Goal: Task Accomplishment & Management: Use online tool/utility

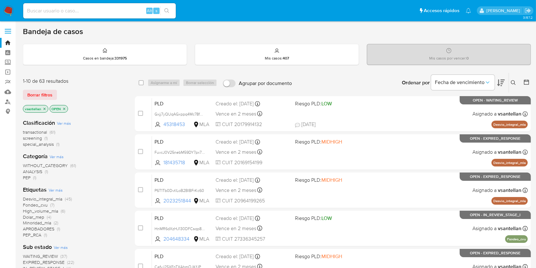
click at [74, 9] on input at bounding box center [99, 11] width 153 height 8
paste input "60929269"
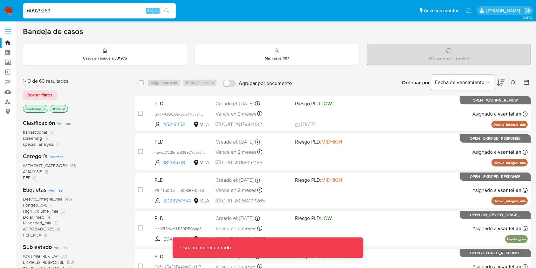
click at [78, 10] on input "60929269" at bounding box center [99, 11] width 153 height 8
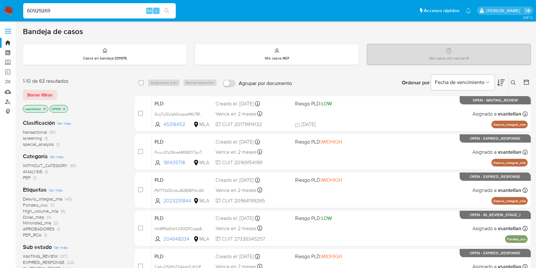
type input "60929269"
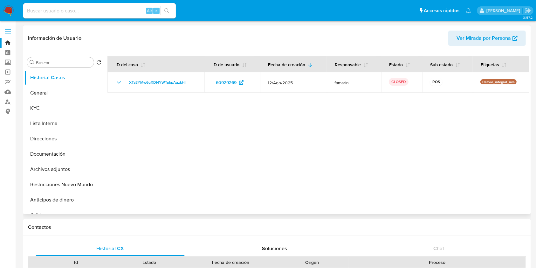
select select "10"
click at [41, 116] on ul "Historial Casos General KYC Lista Interna Direcciones Documentación Archivos ad…" at bounding box center [64, 141] width 80 height 143
click at [38, 105] on button "KYC" at bounding box center [61, 108] width 74 height 15
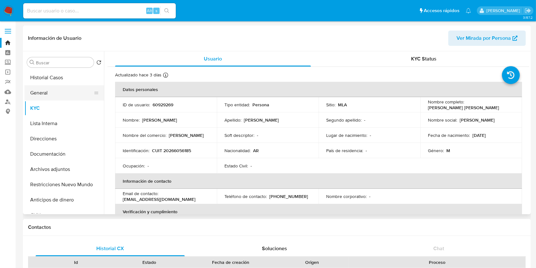
click at [48, 93] on button "General" at bounding box center [61, 92] width 74 height 15
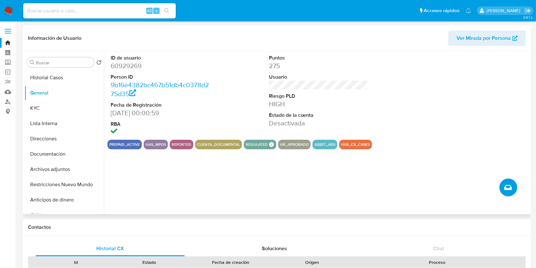
click at [508, 189] on icon "Crear caso manual" at bounding box center [509, 187] width 8 height 5
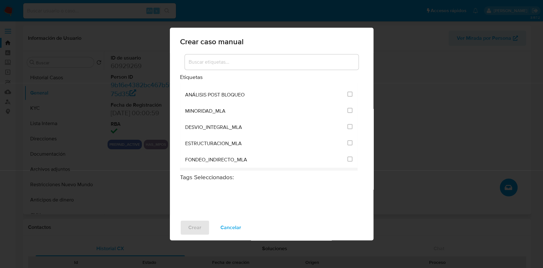
scroll to position [1298, 0]
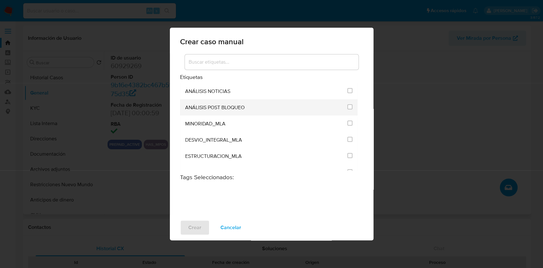
click at [347, 104] on input "3249" at bounding box center [349, 106] width 5 height 5
checkbox input "true"
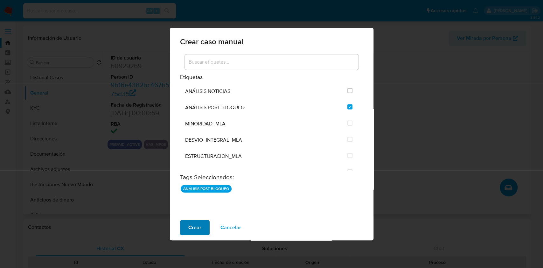
click at [199, 228] on span "Crear" at bounding box center [194, 227] width 13 height 14
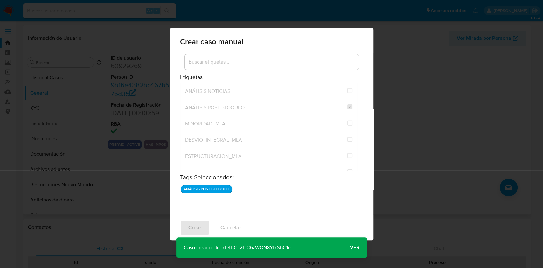
click at [350, 248] on span "Ver" at bounding box center [355, 248] width 10 height 0
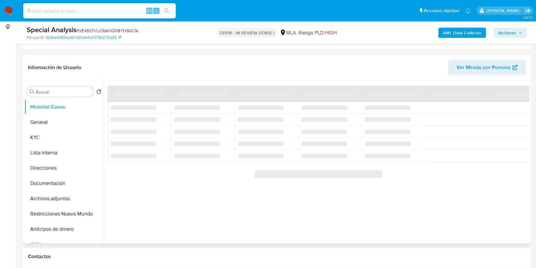
scroll to position [127, 0]
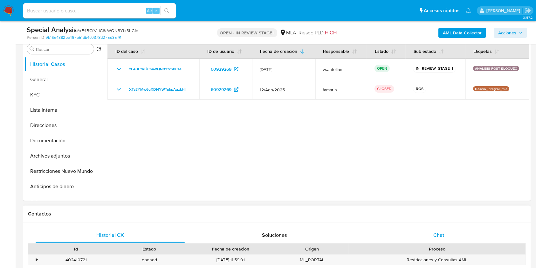
click at [434, 236] on span "Chat" at bounding box center [439, 234] width 11 height 7
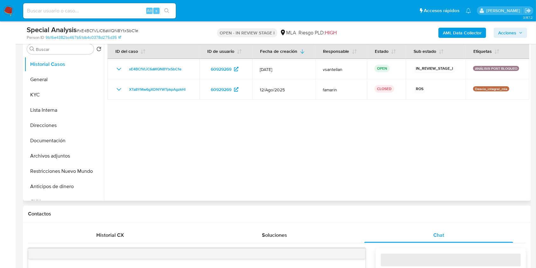
select select "10"
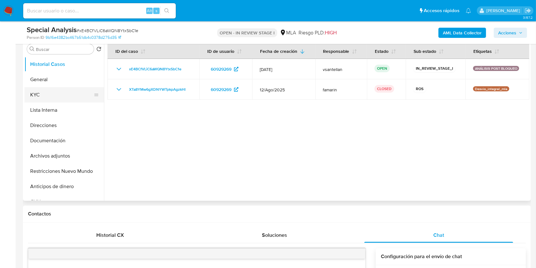
click at [53, 92] on button "KYC" at bounding box center [61, 94] width 74 height 15
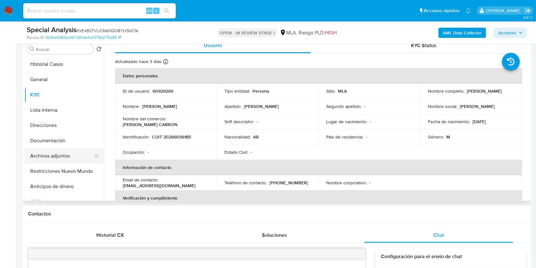
click at [69, 156] on button "Archivos adjuntos" at bounding box center [61, 155] width 74 height 15
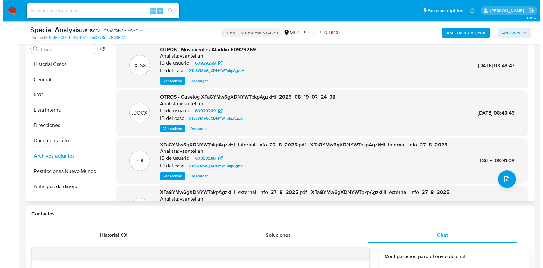
scroll to position [85, 0]
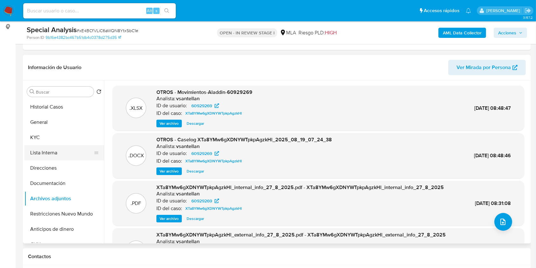
drag, startPoint x: 45, startPoint y: 133, endPoint x: 53, endPoint y: 153, distance: 22.3
click at [45, 133] on button "KYC" at bounding box center [64, 137] width 80 height 15
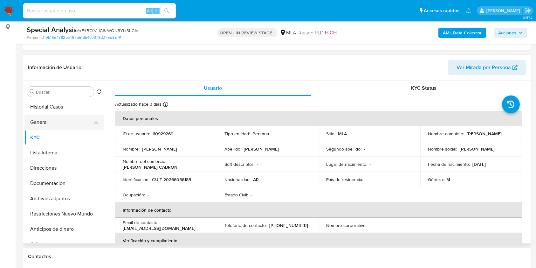
click at [48, 127] on button "General" at bounding box center [61, 122] width 74 height 15
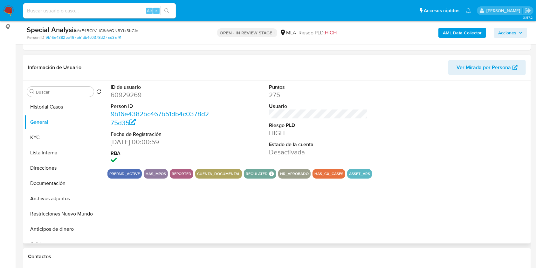
click at [124, 98] on dd "60929269" at bounding box center [160, 94] width 99 height 9
click at [123, 98] on dd "60929269" at bounding box center [160, 94] width 99 height 9
copy dd "60929269"
click at [56, 198] on button "Archivos adjuntos" at bounding box center [61, 198] width 74 height 15
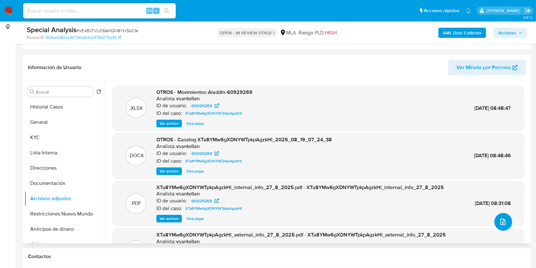
click at [495, 225] on button "upload-file" at bounding box center [504, 222] width 18 height 18
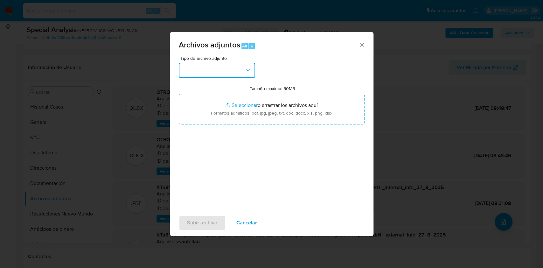
click at [209, 73] on button "button" at bounding box center [217, 70] width 76 height 15
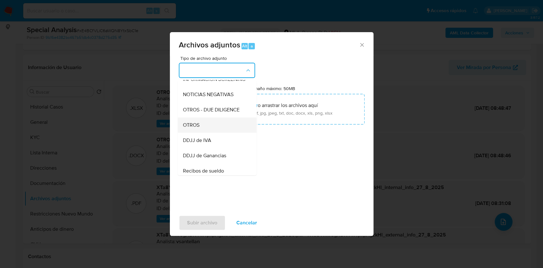
click at [210, 128] on div "OTROS" at bounding box center [215, 124] width 65 height 15
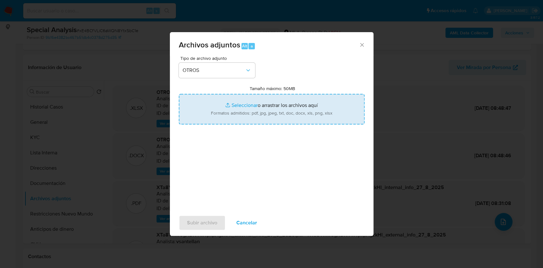
click at [234, 116] on input "Tamaño máximo: 50MB Seleccionar archivos" at bounding box center [272, 109] width 186 height 31
type input "C:\fakepath\documentacion post bloqueo- Adolfo Angel Varela.pdf"
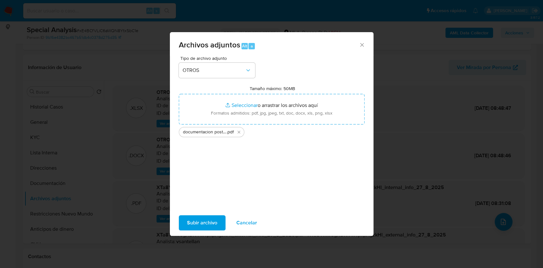
drag, startPoint x: 234, startPoint y: 116, endPoint x: 204, endPoint y: 226, distance: 114.1
click at [204, 226] on span "Subir archivo" at bounding box center [202, 223] width 30 height 14
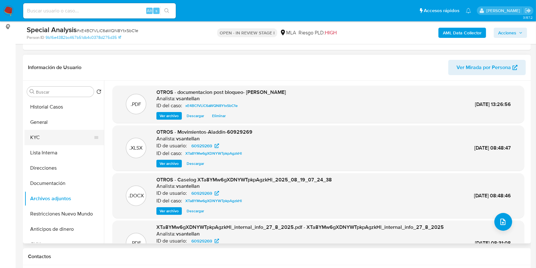
click at [57, 139] on button "KYC" at bounding box center [61, 137] width 74 height 15
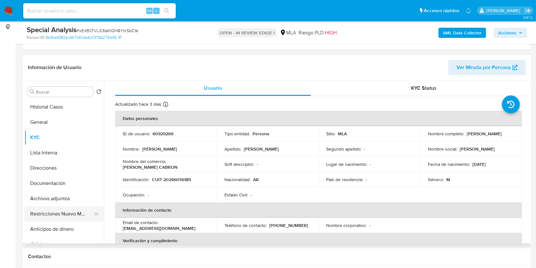
click at [61, 215] on button "Restricciones Nuevo Mundo" at bounding box center [61, 213] width 74 height 15
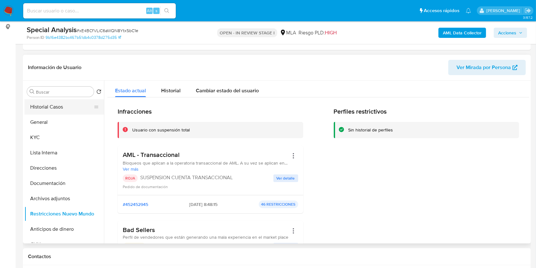
click at [68, 103] on button "Historial Casos" at bounding box center [61, 106] width 74 height 15
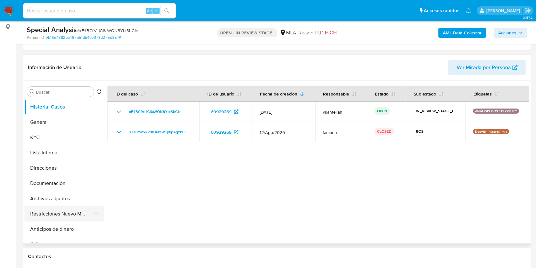
click at [70, 211] on button "Restricciones Nuevo Mundo" at bounding box center [61, 213] width 74 height 15
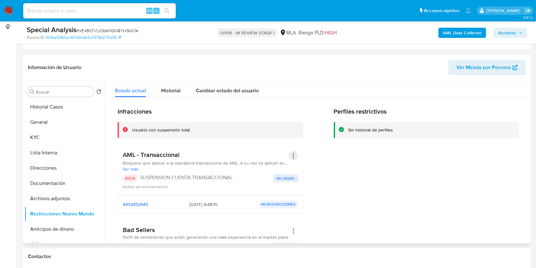
click at [290, 154] on button "Acciones" at bounding box center [294, 156] width 10 height 10
click at [233, 209] on button "Rehabilitar" at bounding box center [242, 206] width 111 height 15
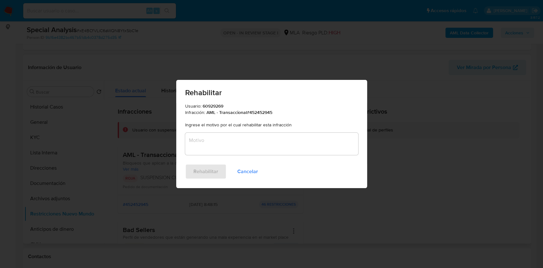
click at [242, 155] on div "Usuario: 60929269 Infracción: AML - Transaccional # 452452945 Ingrese el motivo…" at bounding box center [271, 133] width 191 height 60
click at [238, 148] on textarea "Motivo" at bounding box center [271, 144] width 173 height 22
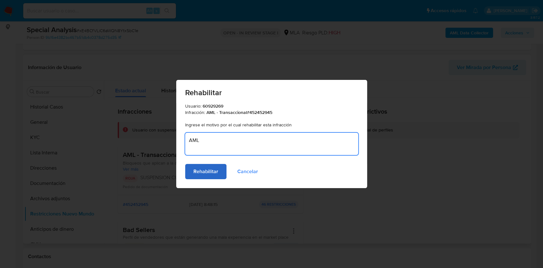
type textarea "AML"
click at [215, 165] on span "Rehabilitar" at bounding box center [205, 171] width 25 height 14
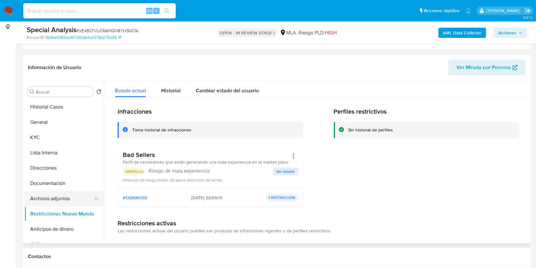
click at [53, 200] on button "Archivos adjuntos" at bounding box center [61, 198] width 74 height 15
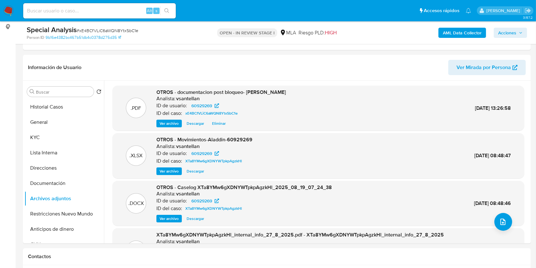
click at [511, 32] on span "Acciones" at bounding box center [508, 33] width 18 height 10
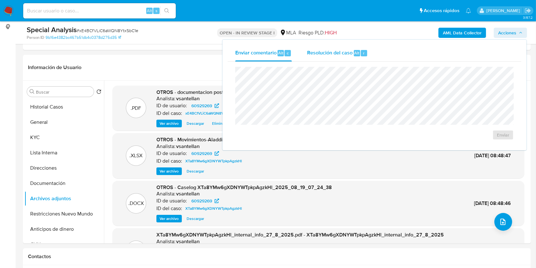
click at [364, 52] on div "r" at bounding box center [364, 53] width 6 height 6
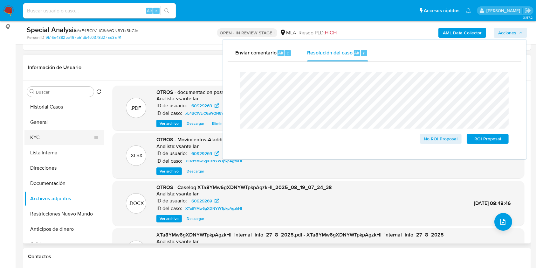
click at [56, 142] on button "KYC" at bounding box center [61, 137] width 74 height 15
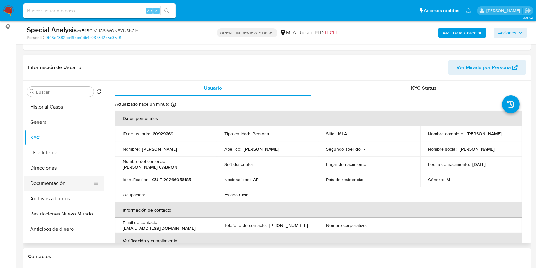
click at [59, 185] on button "Documentación" at bounding box center [61, 183] width 74 height 15
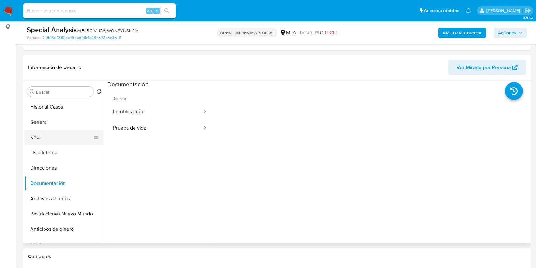
click at [47, 140] on button "KYC" at bounding box center [61, 137] width 74 height 15
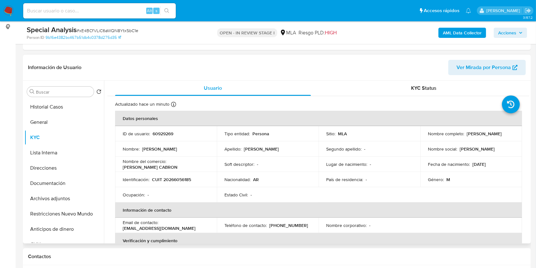
drag, startPoint x: 464, startPoint y: 133, endPoint x: 507, endPoint y: 134, distance: 43.6
click at [508, 132] on div "Nombre completo : Adolfo Angel Varela" at bounding box center [471, 134] width 87 height 6
drag, startPoint x: 499, startPoint y: 146, endPoint x: 504, endPoint y: 137, distance: 10.4
click at [499, 146] on div "Nombre social : Adolfo Angel" at bounding box center [471, 149] width 87 height 6
drag, startPoint x: 507, startPoint y: 133, endPoint x: 466, endPoint y: 133, distance: 40.7
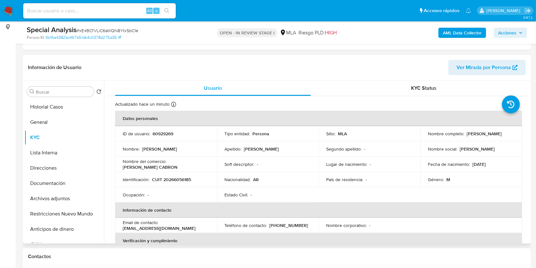
click at [466, 133] on div "Nombre completo : Adolfo Angel Varela" at bounding box center [471, 134] width 87 height 6
copy p "Adolfo Angel Varela"
click at [59, 196] on button "Archivos adjuntos" at bounding box center [61, 198] width 74 height 15
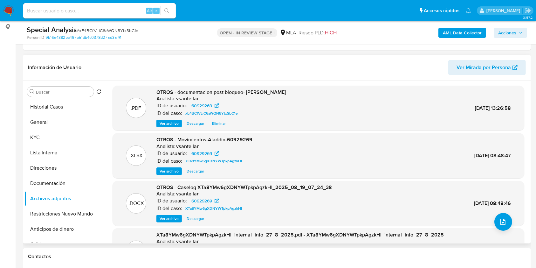
click at [220, 123] on span "Eliminar" at bounding box center [219, 123] width 14 height 6
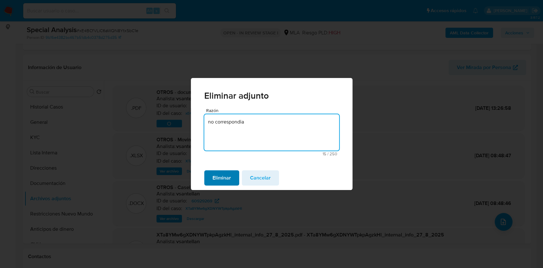
type textarea "no correspondia"
click at [224, 176] on span "Eliminar" at bounding box center [222, 178] width 18 height 14
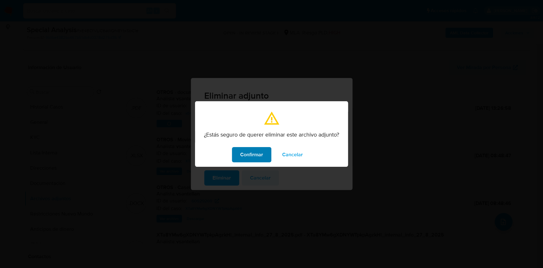
click at [260, 153] on span "Confirmar" at bounding box center [251, 155] width 23 height 14
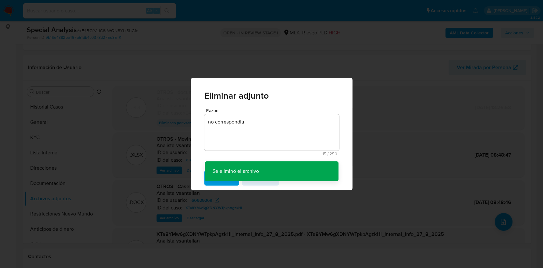
click at [51, 137] on div "Eliminar adjunto Razón no correspondia 15 / 250 235 caracteres restantes Se eli…" at bounding box center [271, 134] width 543 height 268
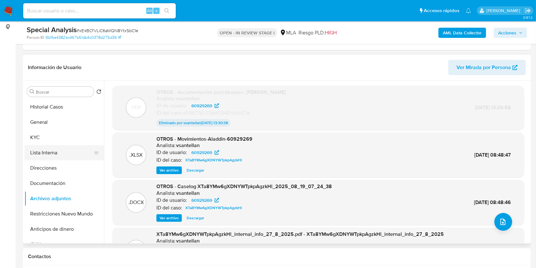
click at [64, 151] on button "Lista Interna" at bounding box center [61, 152] width 74 height 15
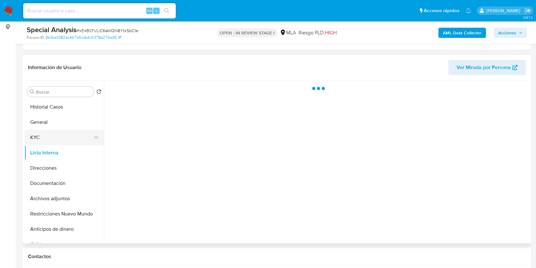
click at [55, 141] on button "KYC" at bounding box center [61, 137] width 74 height 15
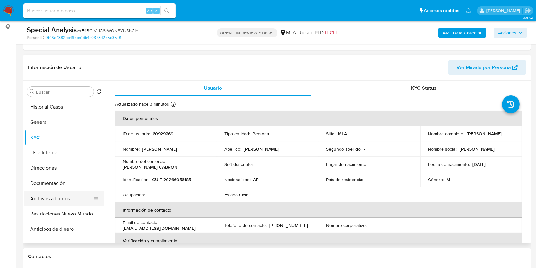
click at [55, 201] on button "Archivos adjuntos" at bounding box center [61, 198] width 74 height 15
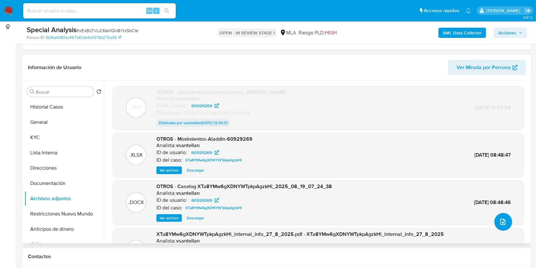
click at [499, 220] on icon "upload-file" at bounding box center [503, 222] width 8 height 8
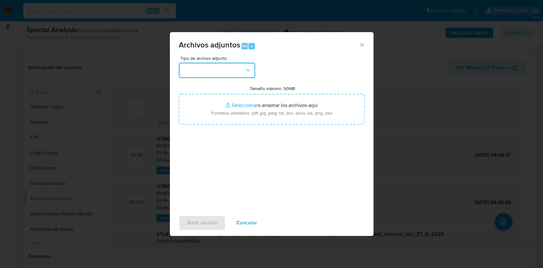
click at [233, 74] on button "button" at bounding box center [217, 70] width 76 height 15
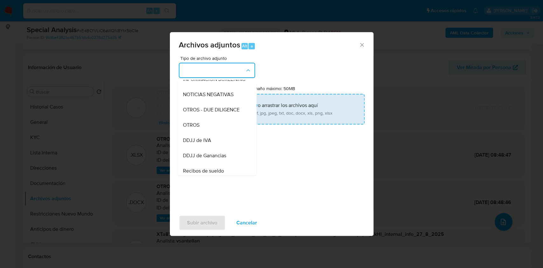
click at [211, 129] on div "OTROS" at bounding box center [215, 124] width 65 height 15
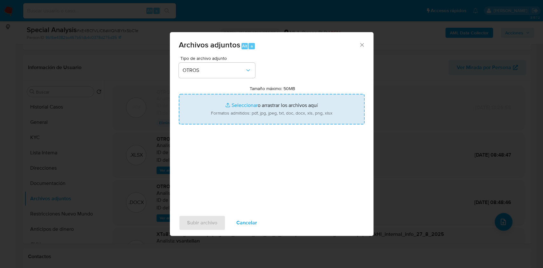
click at [221, 114] on input "Tamaño máximo: 50MB Seleccionar archivos" at bounding box center [272, 109] width 186 height 31
type input "C:\fakepath\Documentacion postbloqueo-Adolfo Angel Varela v2.png"
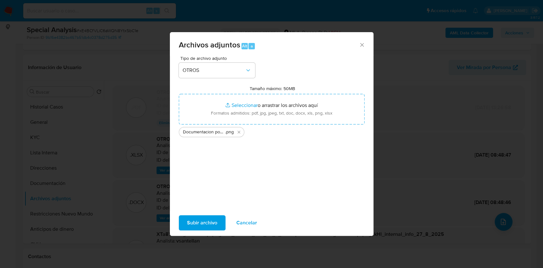
click at [207, 222] on span "Subir archivo" at bounding box center [202, 223] width 30 height 14
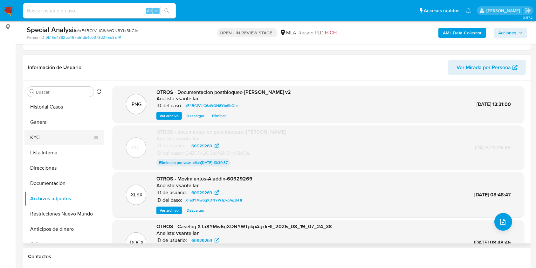
click at [44, 139] on button "KYC" at bounding box center [61, 137] width 74 height 15
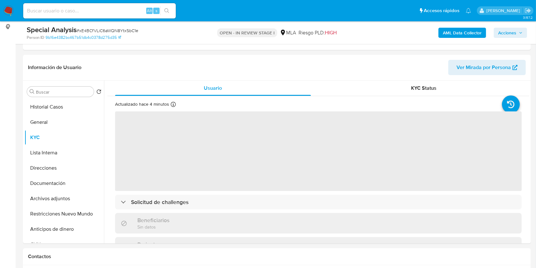
drag, startPoint x: 514, startPoint y: 32, endPoint x: 507, endPoint y: 37, distance: 8.7
click at [514, 32] on span "Acciones" at bounding box center [508, 33] width 18 height 10
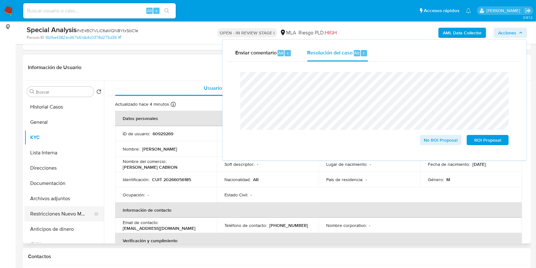
drag, startPoint x: 47, startPoint y: 208, endPoint x: 68, endPoint y: 207, distance: 21.0
click at [47, 209] on button "Restricciones Nuevo Mundo" at bounding box center [61, 213] width 74 height 15
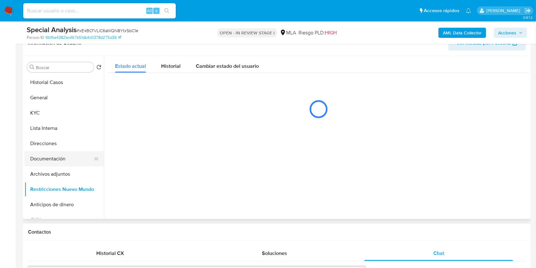
scroll to position [107, 0]
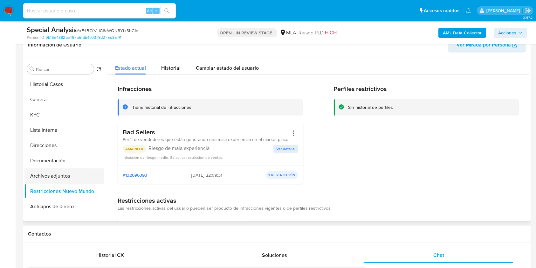
click at [68, 174] on button "Archivos adjuntos" at bounding box center [61, 175] width 74 height 15
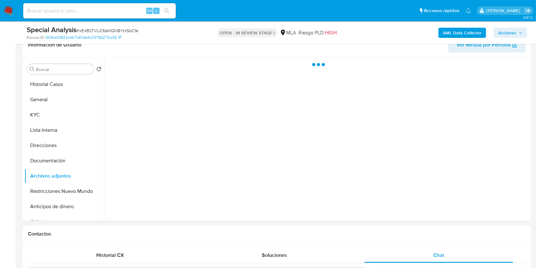
click at [506, 30] on span "Acciones" at bounding box center [508, 33] width 18 height 10
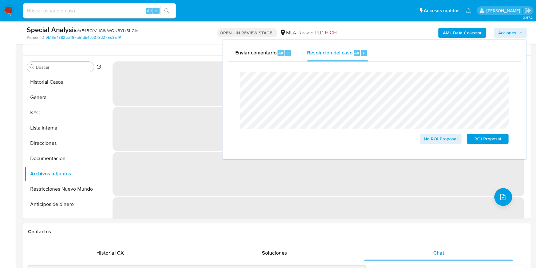
scroll to position [115, 0]
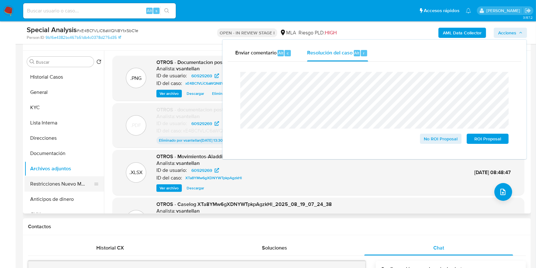
click at [79, 180] on button "Restricciones Nuevo Mundo" at bounding box center [61, 183] width 74 height 15
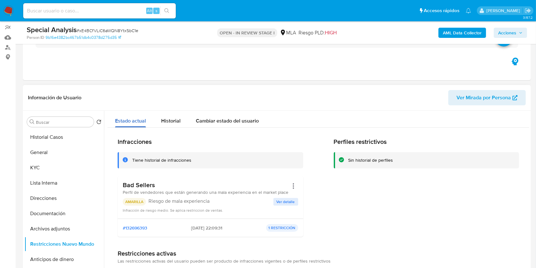
scroll to position [72, 0]
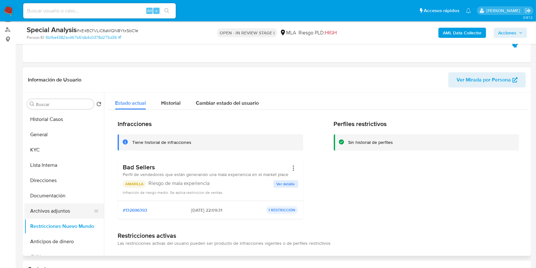
click at [43, 205] on button "Archivos adjuntos" at bounding box center [61, 210] width 74 height 15
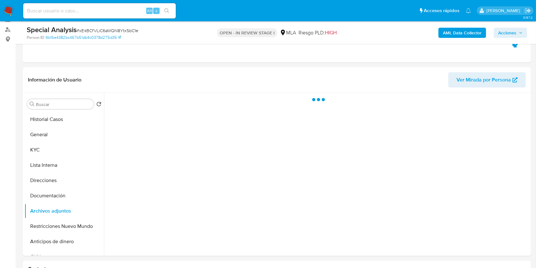
click at [518, 32] on span "Acciones" at bounding box center [511, 32] width 24 height 9
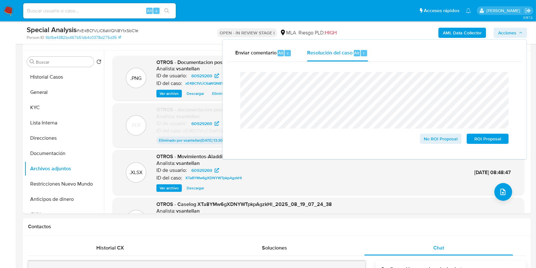
scroll to position [121, 0]
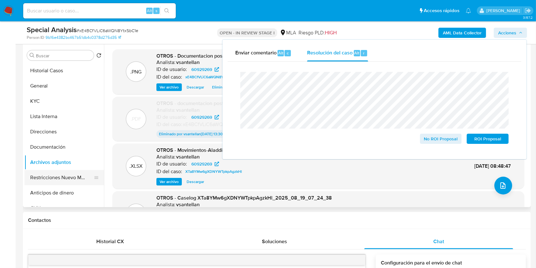
click at [60, 171] on button "Restricciones Nuevo Mundo" at bounding box center [61, 177] width 74 height 15
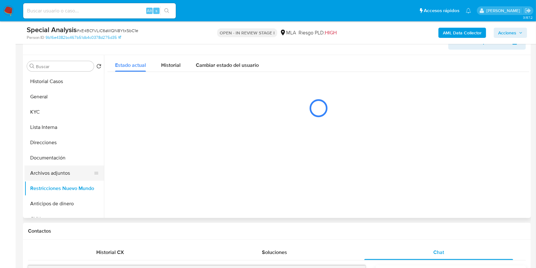
scroll to position [79, 0]
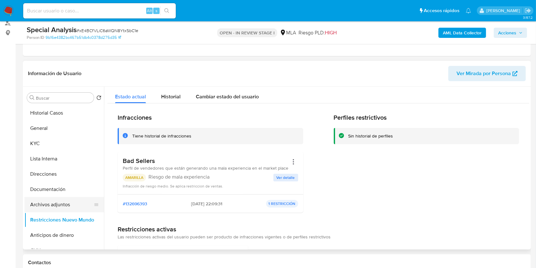
click at [55, 203] on button "Archivos adjuntos" at bounding box center [61, 204] width 74 height 15
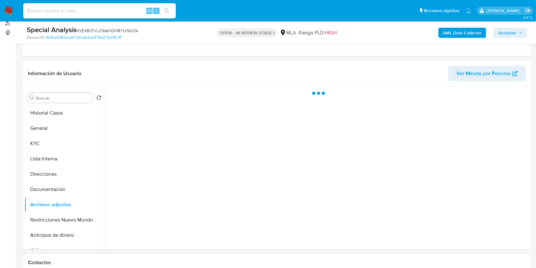
click at [521, 36] on span "Acciones" at bounding box center [511, 32] width 24 height 9
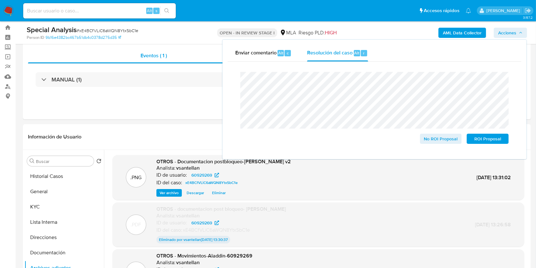
scroll to position [9, 0]
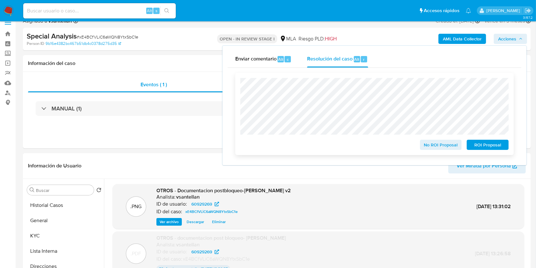
click at [442, 144] on span "No ROI Proposal" at bounding box center [441, 144] width 33 height 9
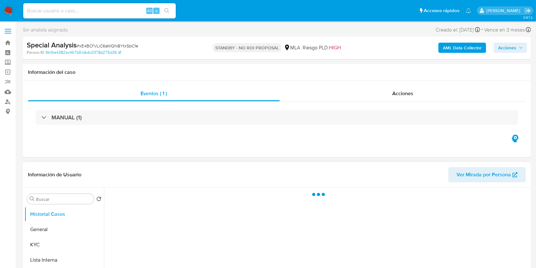
click at [252, 207] on div at bounding box center [317, 269] width 426 height 163
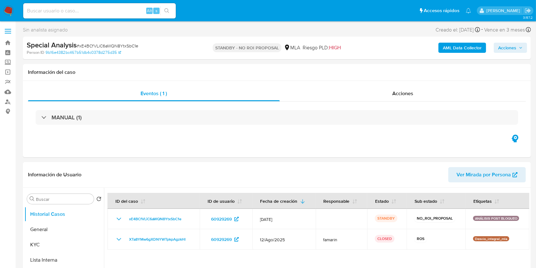
select select "10"
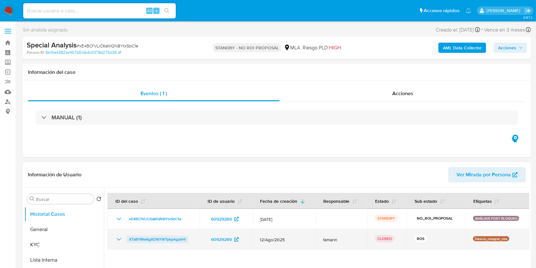
click at [160, 238] on span "XTa8YMw6gXDNYWTpkpAgzkHl" at bounding box center [157, 239] width 57 height 8
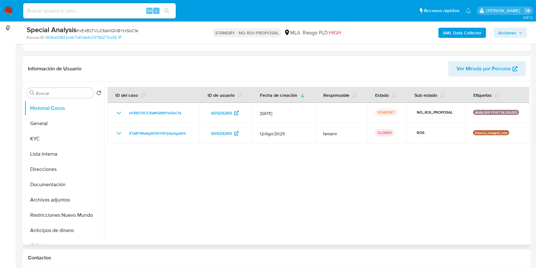
scroll to position [85, 0]
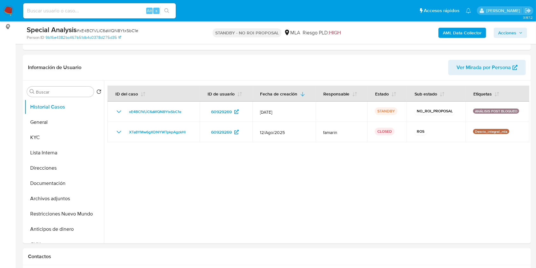
click at [10, 11] on img at bounding box center [8, 10] width 11 height 11
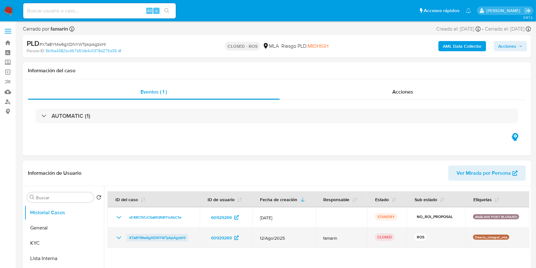
select select "10"
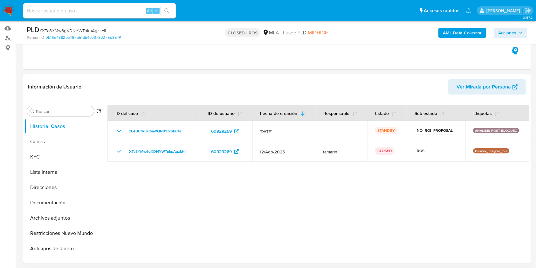
scroll to position [127, 0]
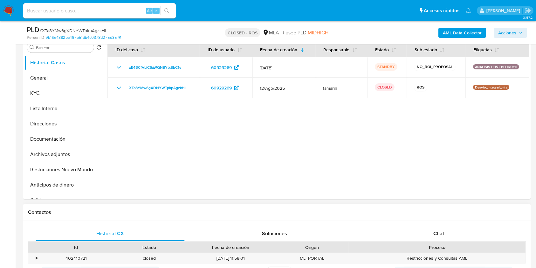
click at [422, 223] on div "Historial CX Soluciones Chat Id Estado Fecha de creación Origen Proceso • 40241…" at bounding box center [277, 253] width 508 height 65
click at [425, 230] on div "Chat" at bounding box center [439, 233] width 149 height 15
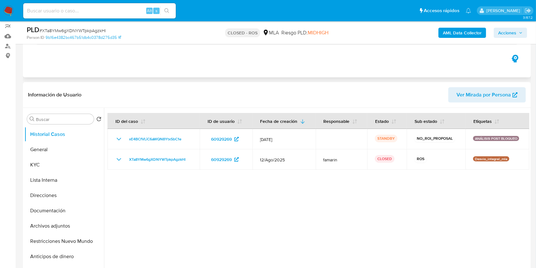
scroll to position [52, 0]
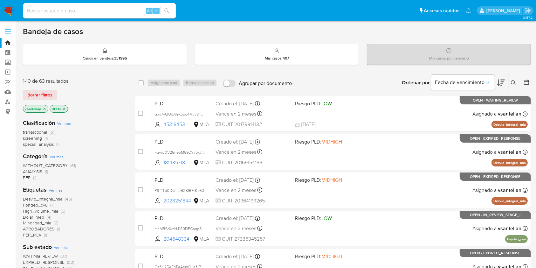
click at [512, 81] on icon at bounding box center [513, 82] width 5 height 5
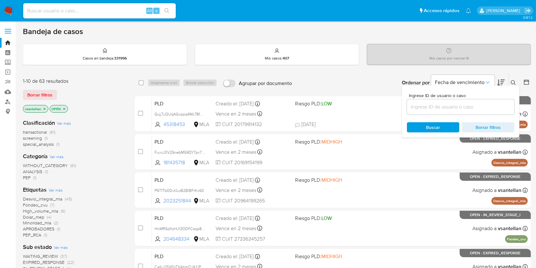
click at [484, 103] on input at bounding box center [461, 107] width 108 height 8
type input "202283493"
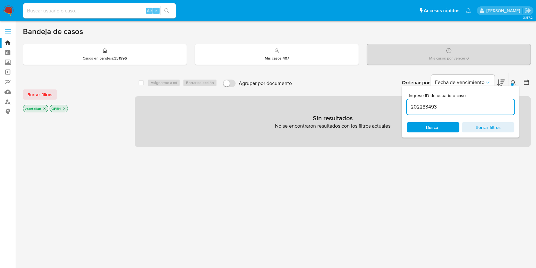
click at [512, 83] on div at bounding box center [513, 84] width 3 height 3
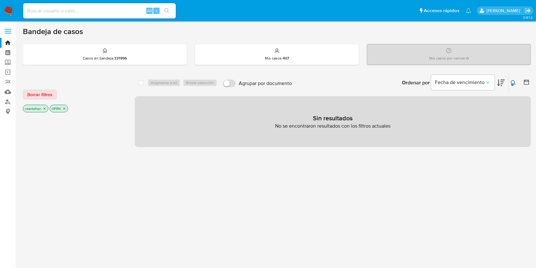
click at [66, 14] on input at bounding box center [99, 11] width 153 height 8
paste input "202283493"
type input "202283493"
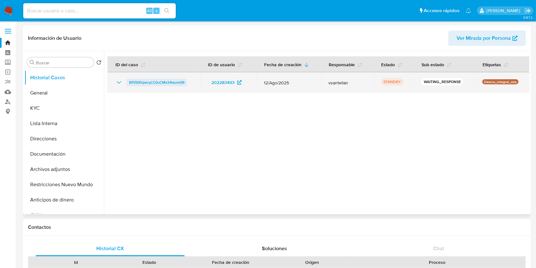
select select "10"
click at [143, 81] on span "BPZ6XiqwcyLC0uCMx34wum09" at bounding box center [156, 83] width 55 height 8
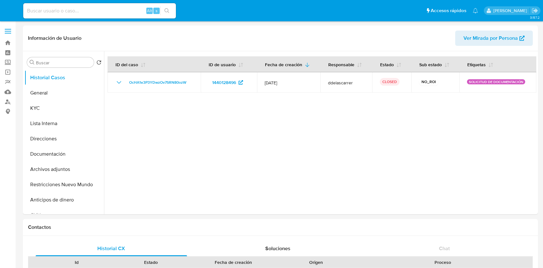
select select "10"
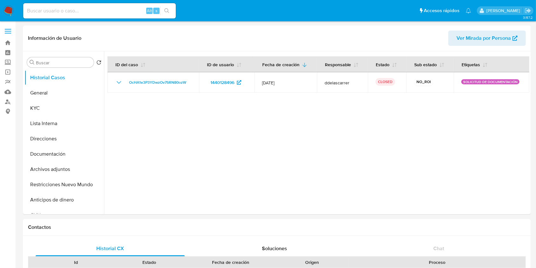
click at [3, 11] on nav "Pausado Ver notificaciones Alt s Accesos rápidos Presiona las siguientes teclas…" at bounding box center [268, 10] width 536 height 21
click at [6, 10] on img at bounding box center [8, 10] width 11 height 11
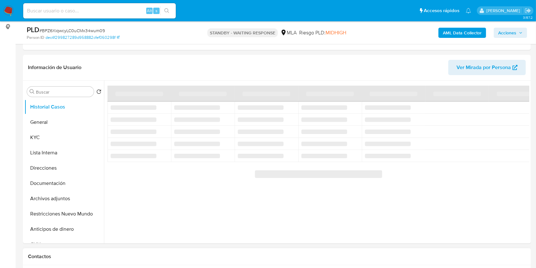
select select "10"
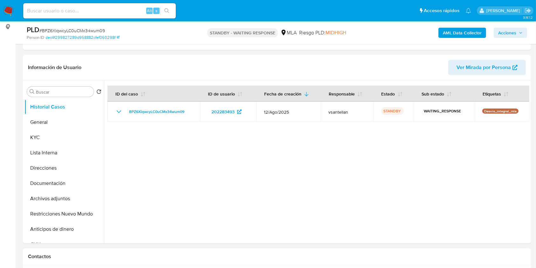
scroll to position [170, 0]
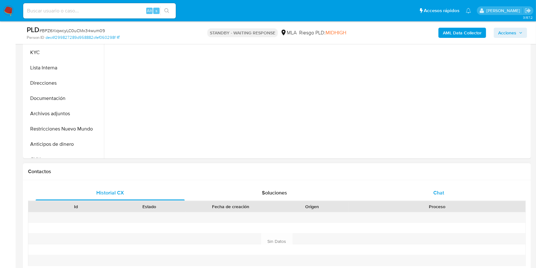
click at [458, 185] on div "Historial CX Soluciones Chat Id Estado Fecha de creación Origen Proceso Anterio…" at bounding box center [277, 234] width 508 height 108
click at [459, 196] on div "Chat" at bounding box center [439, 192] width 149 height 15
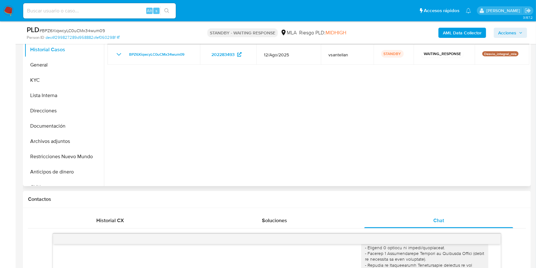
scroll to position [99, 0]
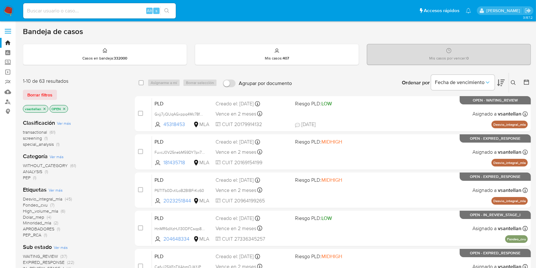
drag, startPoint x: 514, startPoint y: 78, endPoint x: 490, endPoint y: 101, distance: 33.3
click at [514, 79] on button at bounding box center [514, 83] width 10 height 8
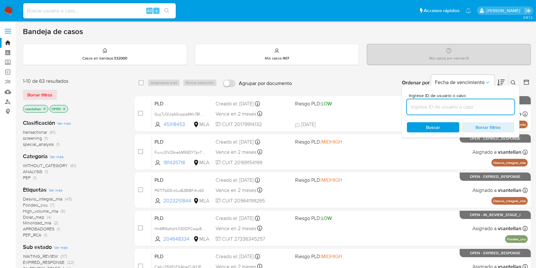
click at [481, 105] on input at bounding box center [461, 107] width 108 height 8
type input "2275127126"
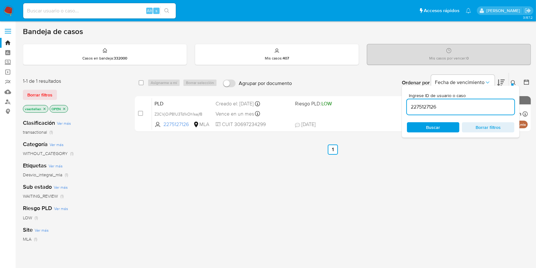
click at [515, 81] on icon at bounding box center [513, 82] width 5 height 5
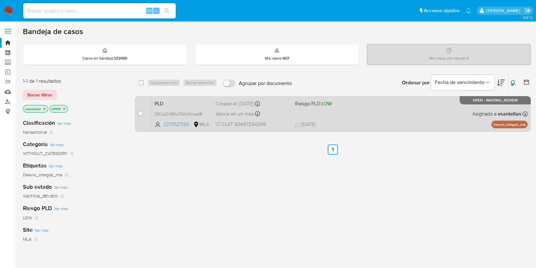
click at [412, 119] on div "PLD Z3CVjOiP81U3Td1kOh1sajf8 2275127126 MLA Riesgo PLD: LOW Creado el: 12/07/20…" at bounding box center [340, 114] width 376 height 32
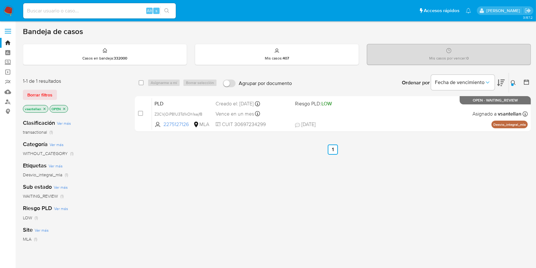
click at [12, 9] on nav "Pausado Ver notificaciones Alt s Accesos rápidos Presiona las siguientes teclas…" at bounding box center [268, 10] width 536 height 21
click at [8, 8] on img at bounding box center [8, 10] width 11 height 11
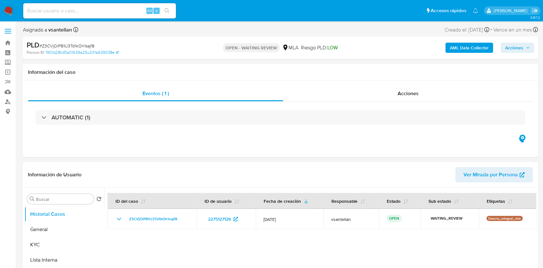
select select "10"
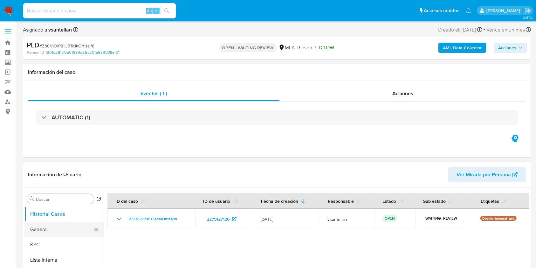
drag, startPoint x: 37, startPoint y: 240, endPoint x: 47, endPoint y: 233, distance: 12.3
click at [37, 240] on button "KYC" at bounding box center [64, 244] width 80 height 15
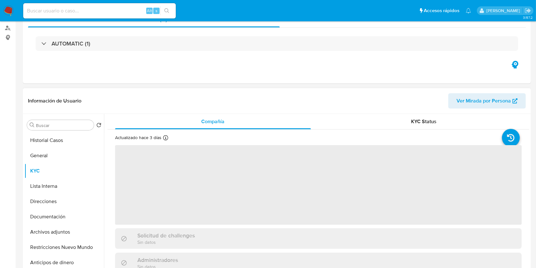
scroll to position [127, 0]
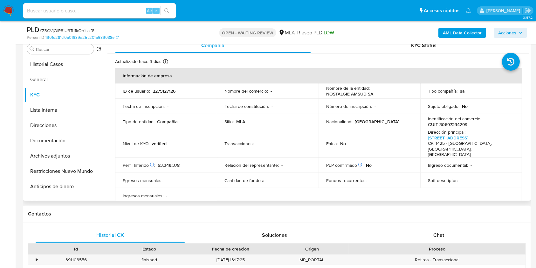
click at [449, 124] on p "CUIT 30697234299" at bounding box center [447, 125] width 39 height 6
copy p "30697234299"
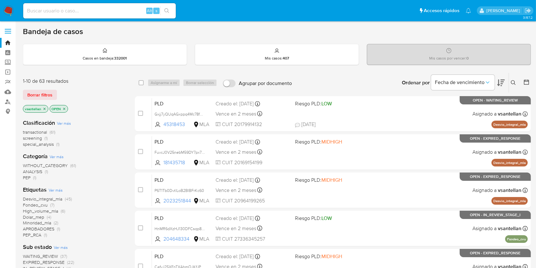
click at [512, 83] on icon at bounding box center [513, 82] width 5 height 5
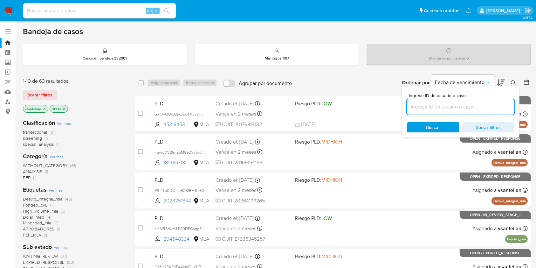
drag, startPoint x: 474, startPoint y: 102, endPoint x: 478, endPoint y: 102, distance: 3.8
click at [474, 103] on input at bounding box center [461, 107] width 108 height 8
type input "173779319"
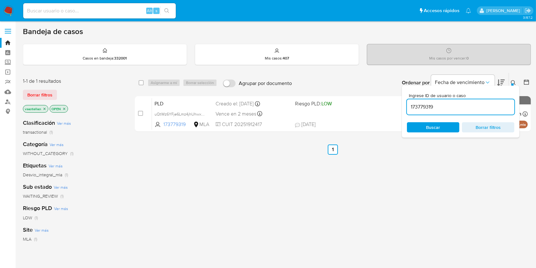
click at [514, 82] on icon at bounding box center [513, 82] width 5 height 5
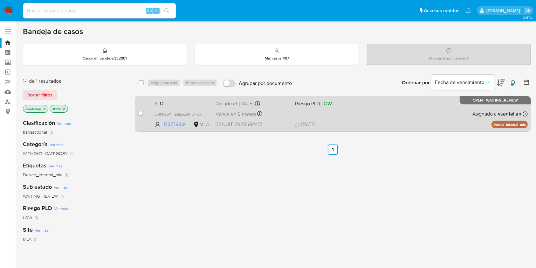
click at [362, 114] on div "PLD uQtWz6YFje6Lmz4jhUhwxpoC 173779319 MLA Riesgo PLD: LOW Creado el: 12/08/202…" at bounding box center [340, 114] width 376 height 32
click at [142, 111] on input "checkbox" at bounding box center [140, 113] width 5 height 5
checkbox input "true"
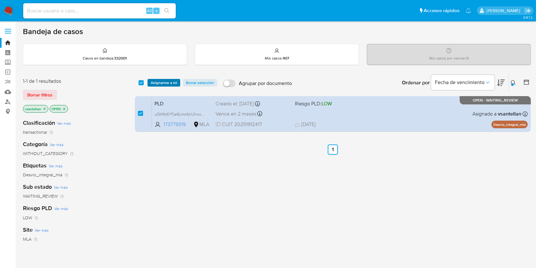
click at [166, 81] on span "Asignarme a mí" at bounding box center [164, 83] width 26 height 6
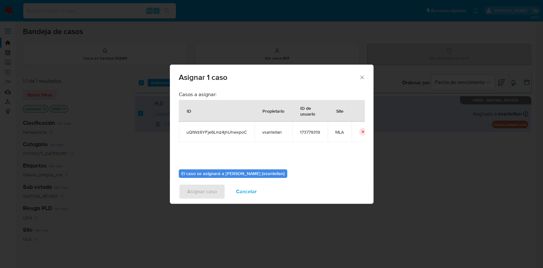
scroll to position [32, 0]
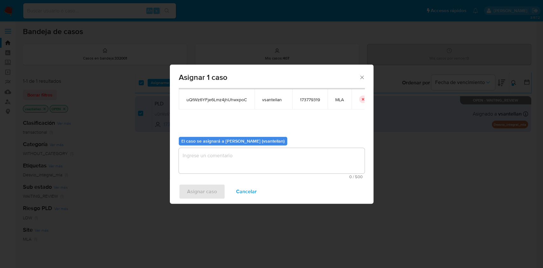
click at [219, 159] on textarea "assign-modal" at bounding box center [272, 160] width 186 height 25
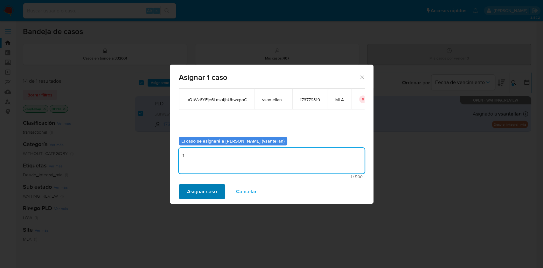
type textarea "1"
click at [214, 191] on span "Asignar caso" at bounding box center [202, 192] width 30 height 14
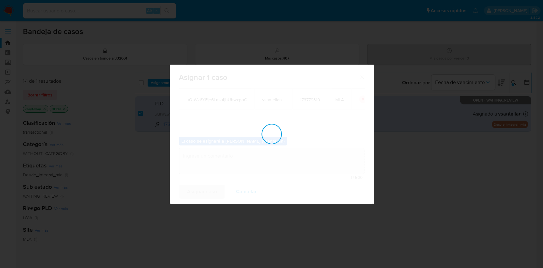
checkbox input "false"
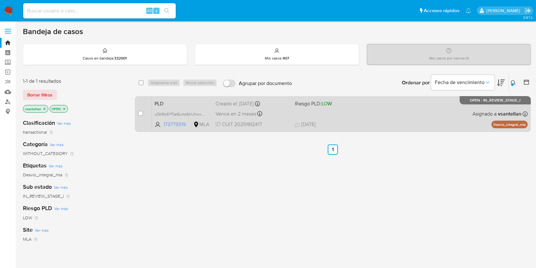
click at [408, 113] on div "PLD uQtWz6YFje6Lmz4jhUhwxpoC 173779319 MLA Riesgo PLD: LOW Creado el: 12/08/202…" at bounding box center [340, 114] width 376 height 32
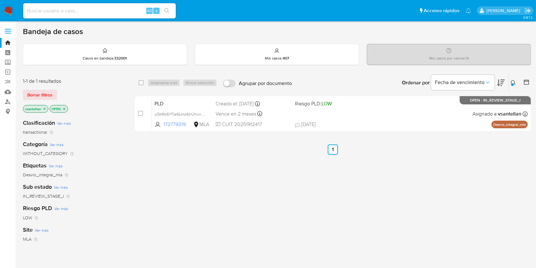
click at [512, 84] on div at bounding box center [513, 84] width 3 height 3
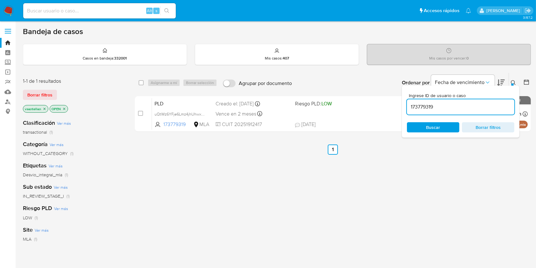
click at [473, 104] on input "173779319" at bounding box center [461, 107] width 108 height 8
type input "424290593"
click at [514, 83] on icon at bounding box center [513, 82] width 5 height 5
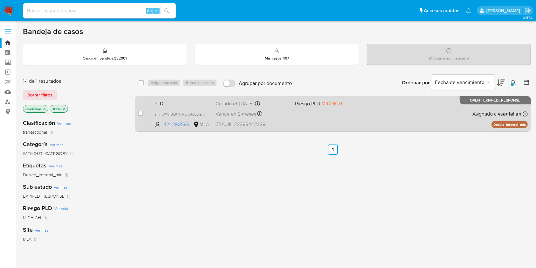
click at [427, 113] on div "PLD zHhpAYnBqK4xVQo3qEqGcBit 424290593 MLA Riesgo PLD: MIDHIGH Creado el: 12/08…" at bounding box center [340, 114] width 376 height 32
click at [141, 113] on input "checkbox" at bounding box center [140, 113] width 5 height 5
checkbox input "true"
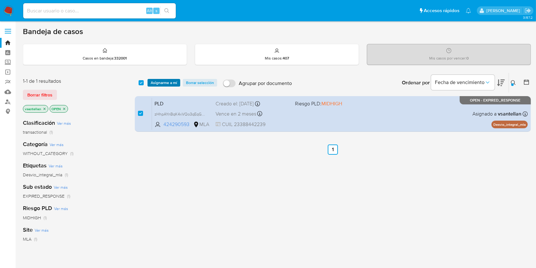
click at [156, 80] on span "Asignarme a mí" at bounding box center [164, 83] width 26 height 6
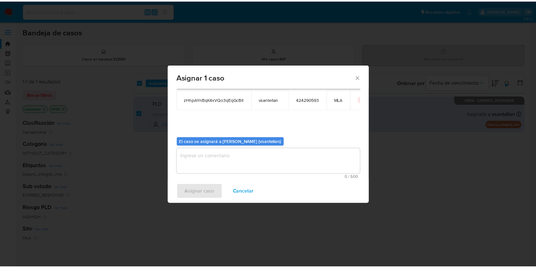
scroll to position [32, 0]
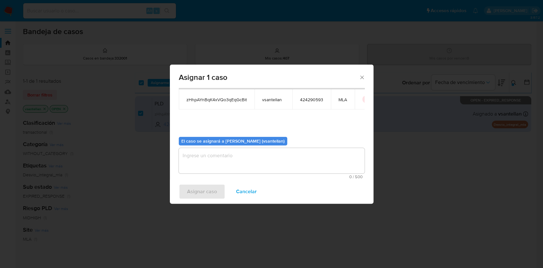
click at [209, 170] on textarea "assign-modal" at bounding box center [272, 160] width 186 height 25
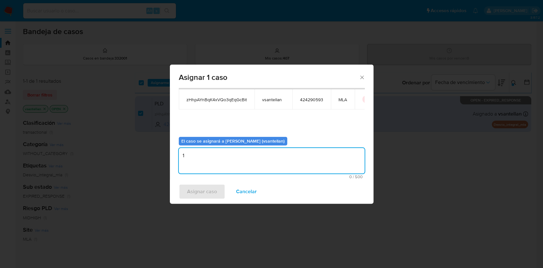
type textarea "1"
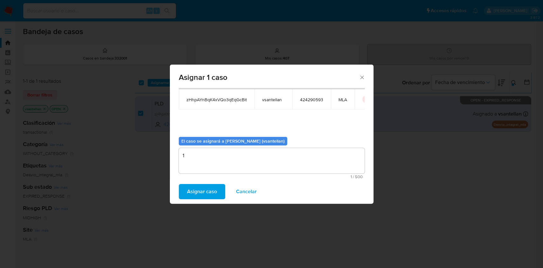
click at [205, 193] on span "Asignar caso" at bounding box center [202, 192] width 30 height 14
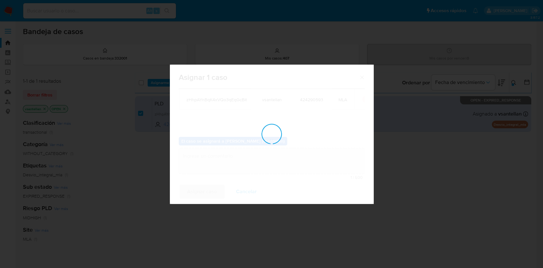
checkbox input "false"
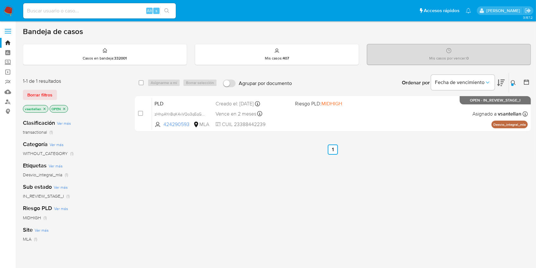
click at [6, 13] on img at bounding box center [8, 10] width 11 height 11
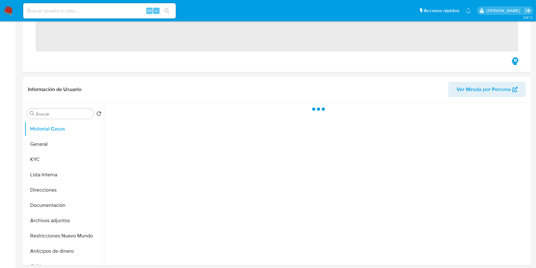
scroll to position [212, 0]
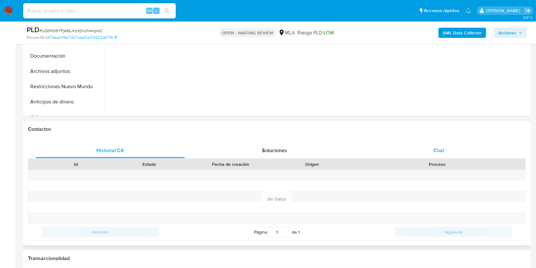
drag, startPoint x: 445, startPoint y: 140, endPoint x: 445, endPoint y: 143, distance: 3.5
click at [445, 140] on div "Historial CX Soluciones Chat Id Estado Fecha de creación Origen Proceso Anterio…" at bounding box center [277, 192] width 508 height 108
click at [444, 146] on div "Chat" at bounding box center [439, 150] width 149 height 15
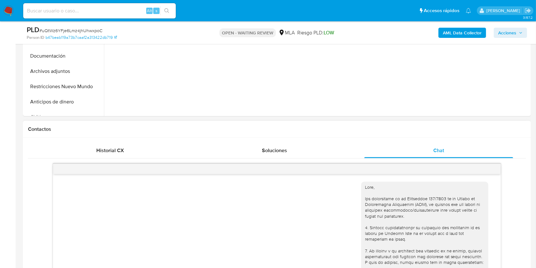
scroll to position [658, 0]
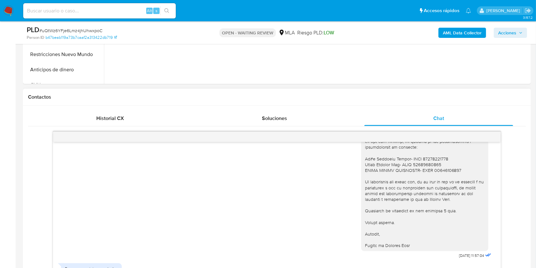
select select "10"
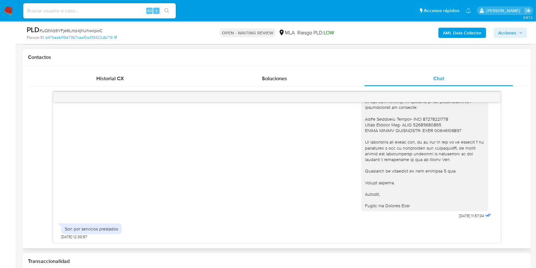
scroll to position [255, 0]
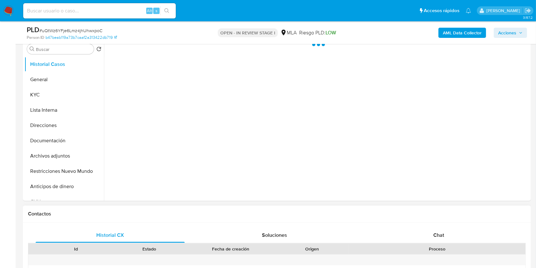
scroll to position [170, 0]
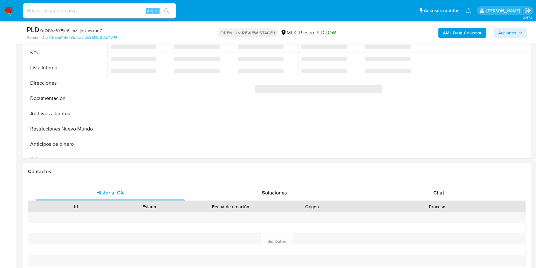
click at [451, 183] on div "Historial CX Soluciones Chat Id Estado Fecha de creación Origen Proceso Anterio…" at bounding box center [277, 241] width 508 height 123
select select "10"
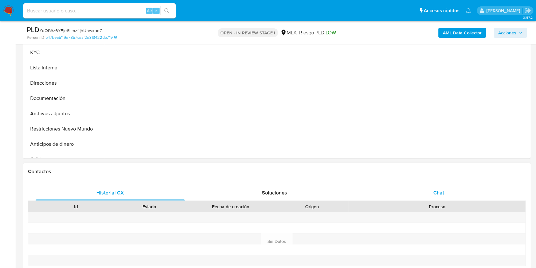
click at [451, 195] on div "Chat" at bounding box center [439, 192] width 149 height 15
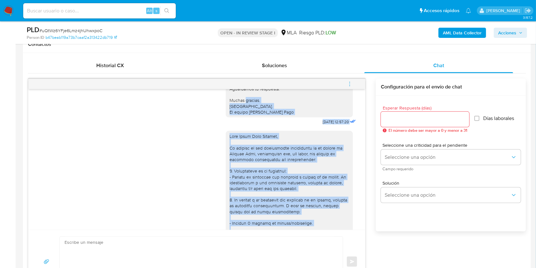
scroll to position [440, 0]
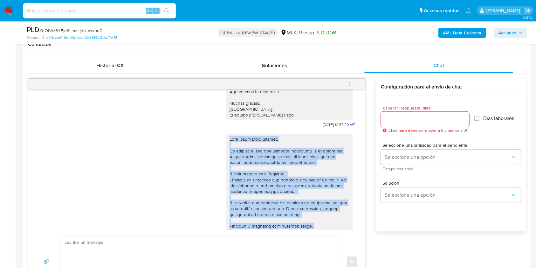
drag, startPoint x: 289, startPoint y: 192, endPoint x: 220, endPoint y: 157, distance: 77.4
click at [226, 157] on div at bounding box center [289, 266] width 127 height 265
copy div "Hola Jorge Hugo Estrada, En función de las operaciones registradas en tu cuenta…"
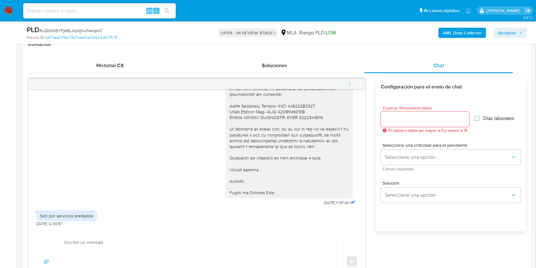
click at [135, 241] on textarea at bounding box center [200, 262] width 270 height 50
paste textarea "Hola Jorge Hugo Estrada, En función de las operaciones registradas en tu cuenta…"
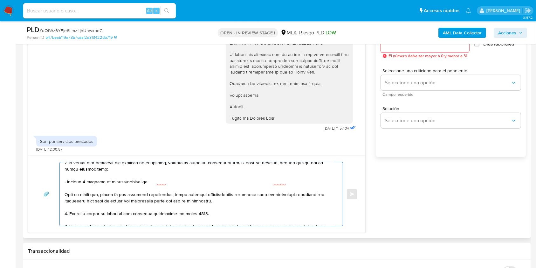
scroll to position [3, 0]
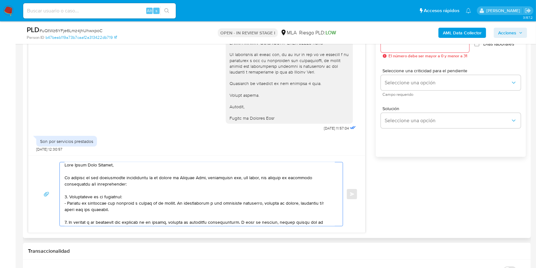
click at [97, 196] on textarea at bounding box center [200, 194] width 270 height 64
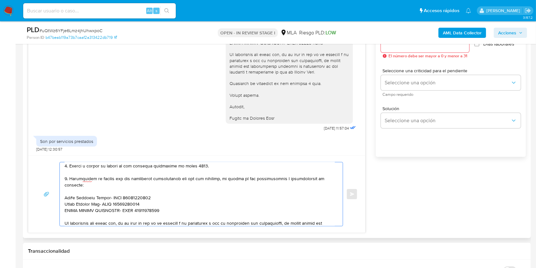
scroll to position [109, 0]
drag, startPoint x: 65, startPoint y: 178, endPoint x: 105, endPoint y: 185, distance: 40.9
click at [105, 185] on textarea at bounding box center [200, 194] width 270 height 64
click at [192, 176] on textarea at bounding box center [200, 194] width 270 height 64
click at [208, 170] on textarea at bounding box center [200, 194] width 270 height 64
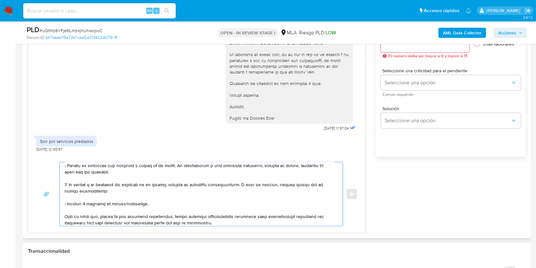
scroll to position [0, 0]
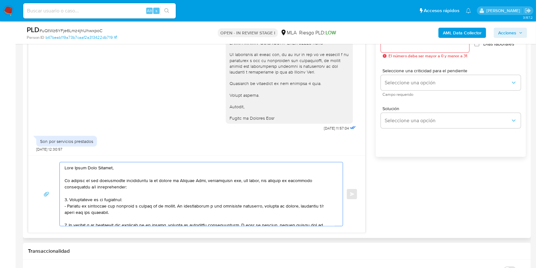
drag, startPoint x: 206, startPoint y: 170, endPoint x: 61, endPoint y: 182, distance: 145.6
click at [61, 182] on div at bounding box center [200, 194] width 280 height 64
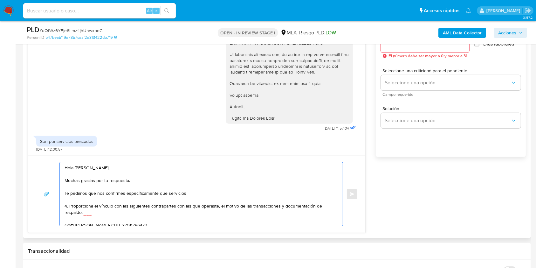
drag, startPoint x: 94, startPoint y: 171, endPoint x: 204, endPoint y: 201, distance: 114.5
click at [185, 193] on textarea "Hola Jorge Hugo Estrada, Muchas gracias por tu respuesta. Te pedimos que nos co…" at bounding box center [200, 194] width 270 height 64
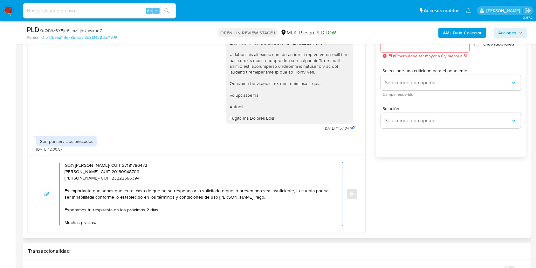
scroll to position [68, 0]
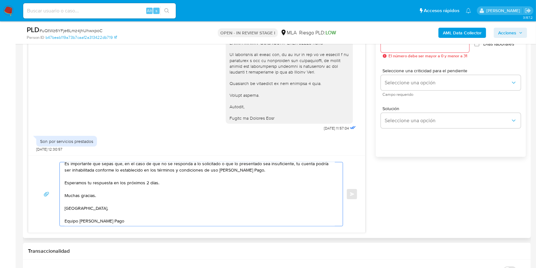
drag, startPoint x: 154, startPoint y: 184, endPoint x: 116, endPoint y: 192, distance: 39.3
click at [112, 188] on textarea "Hola Jorge Hugo Estrada, Muchas gracias por tu respuesta. Te pedimos que nos co…" at bounding box center [200, 194] width 270 height 64
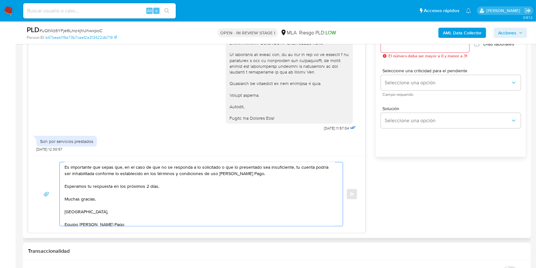
scroll to position [64, 0]
click at [144, 186] on textarea "Hola Jorge Hugo Estrada, Muchas gracias por tu respuesta. Te pedimos que nos co…" at bounding box center [200, 194] width 270 height 64
drag, startPoint x: 139, startPoint y: 185, endPoint x: 135, endPoint y: 196, distance: 11.6
click at [113, 190] on textarea "Hola Jorge Hugo Estrada, Muchas gracias por tu respuesta. Te pedimos que nos co…" at bounding box center [200, 194] width 270 height 64
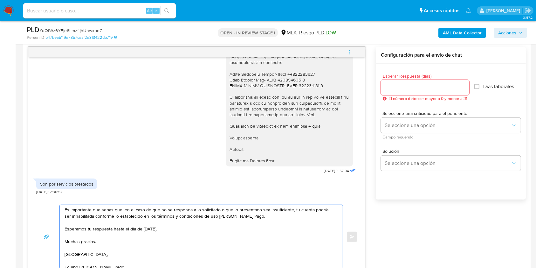
type textarea "Hola Jorge Hugo Estrada, Muchas gracias por tu respuesta. Te pedimos que nos co…"
click at [400, 88] on input "Esperar Respuesta (días)" at bounding box center [425, 87] width 88 height 8
type input "1"
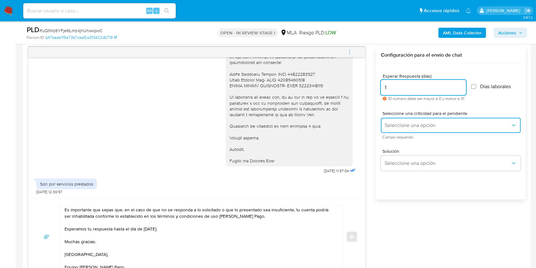
click at [391, 122] on span "Seleccione una opción" at bounding box center [448, 125] width 126 height 6
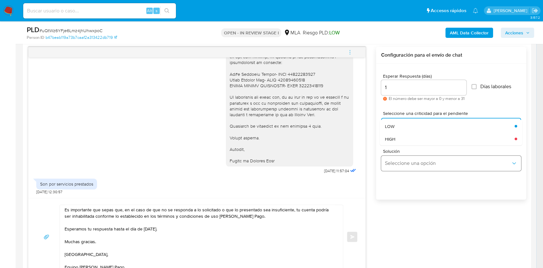
drag, startPoint x: 391, startPoint y: 137, endPoint x: 390, endPoint y: 162, distance: 25.2
click at [391, 137] on span "HIGH" at bounding box center [390, 139] width 10 height 6
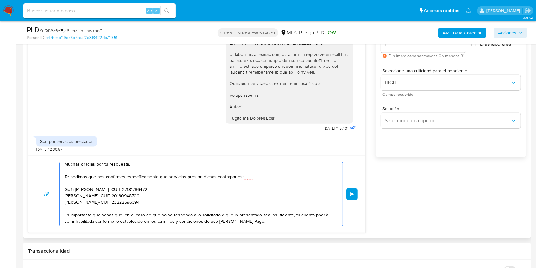
scroll to position [31, 0]
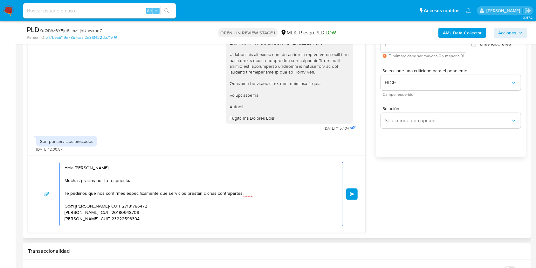
click at [350, 192] on span "Enviar" at bounding box center [352, 194] width 4 height 4
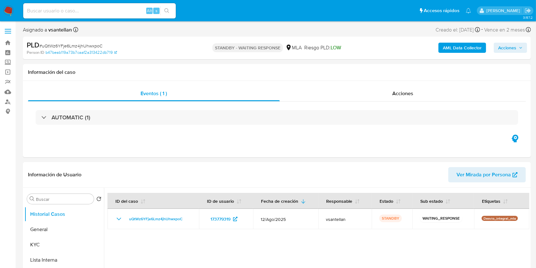
select select "10"
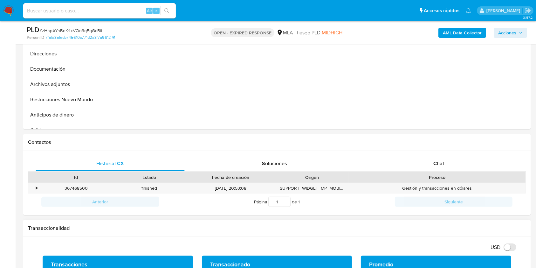
scroll to position [255, 0]
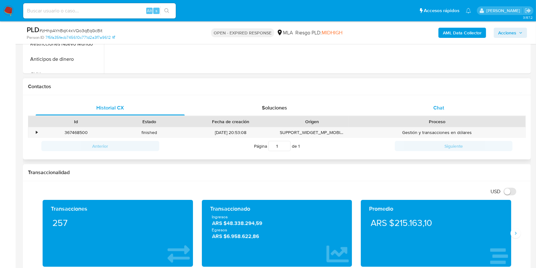
click at [450, 107] on div "Chat" at bounding box center [439, 107] width 149 height 15
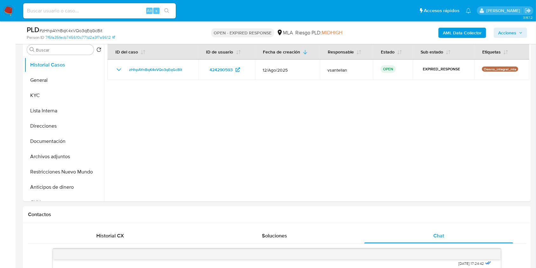
scroll to position [104, 0]
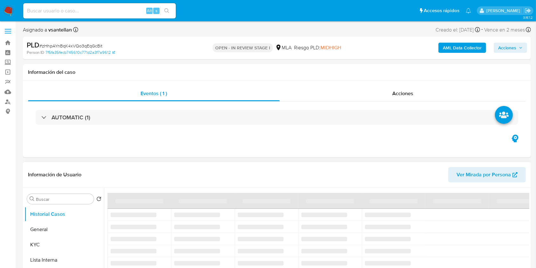
select select "10"
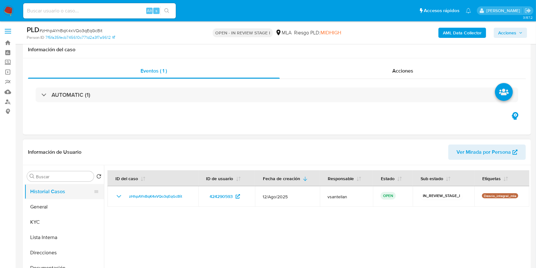
scroll to position [42, 0]
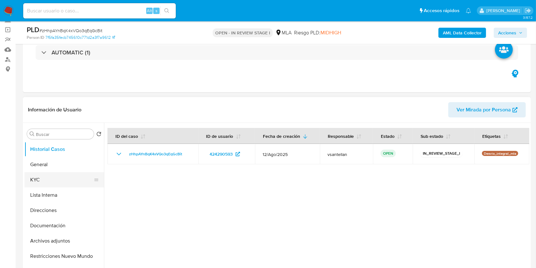
click at [44, 185] on button "KYC" at bounding box center [61, 179] width 74 height 15
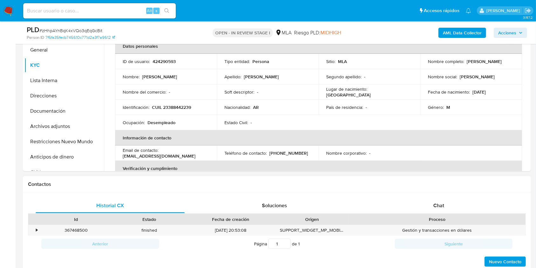
scroll to position [158, 0]
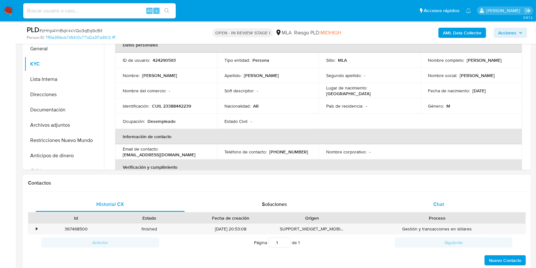
click at [456, 208] on div "Chat" at bounding box center [439, 204] width 149 height 15
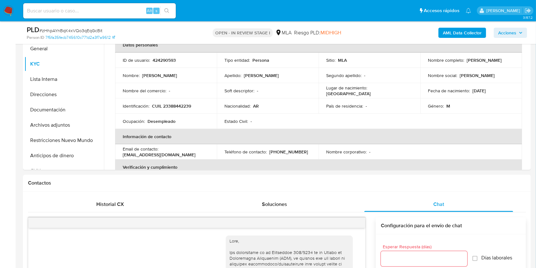
scroll to position [360, 0]
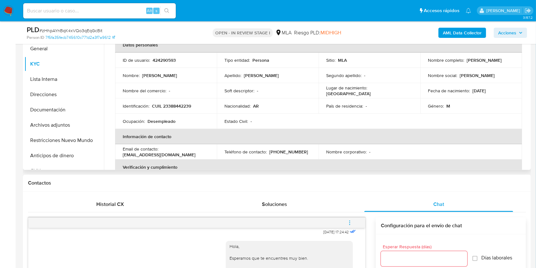
drag, startPoint x: 466, startPoint y: 61, endPoint x: 516, endPoint y: 60, distance: 50.6
click at [516, 60] on td "Nombre completo : Carlos Ivan Castro" at bounding box center [472, 59] width 102 height 15
copy p "Carlos Ivan Castro"
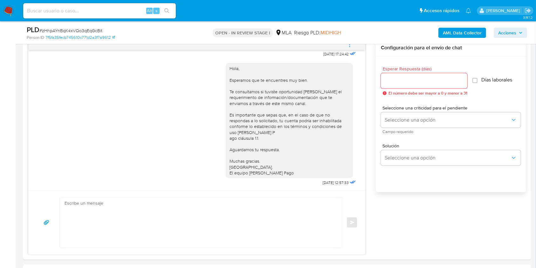
scroll to position [380, 0]
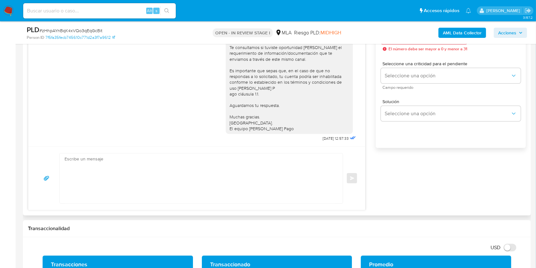
click at [210, 180] on textarea at bounding box center [200, 178] width 270 height 50
paste textarea "Hola Carlos Ivan Castro, En función de las operaciones registradas en tu cuenta…"
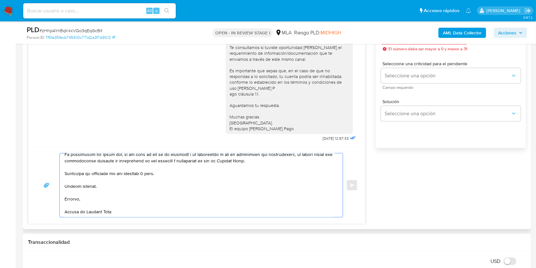
scroll to position [233, 0]
click at [147, 171] on textarea at bounding box center [200, 185] width 270 height 64
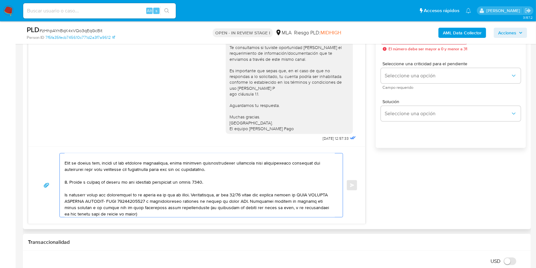
scroll to position [125, 0]
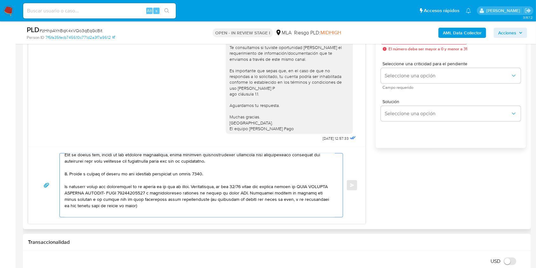
drag, startPoint x: 65, startPoint y: 203, endPoint x: 140, endPoint y: 206, distance: 75.2
click at [140, 206] on textarea at bounding box center [200, 185] width 270 height 64
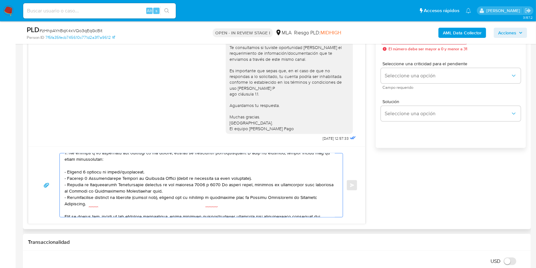
scroll to position [63, 0]
drag, startPoint x: 89, startPoint y: 202, endPoint x: 63, endPoint y: 182, distance: 33.3
click at [63, 182] on div at bounding box center [200, 185] width 280 height 64
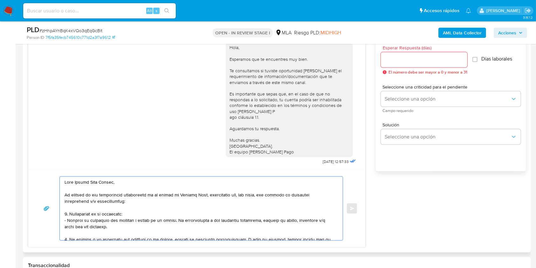
scroll to position [0, 0]
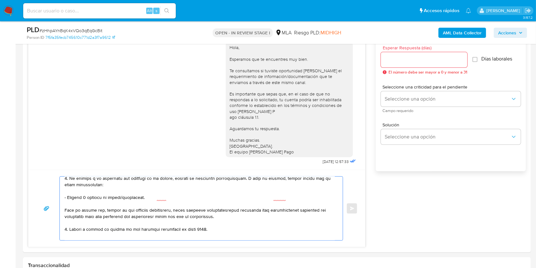
type textarea "Hola Carlos Ivan Castro, En función de las operaciones registradas en tu cuenta…"
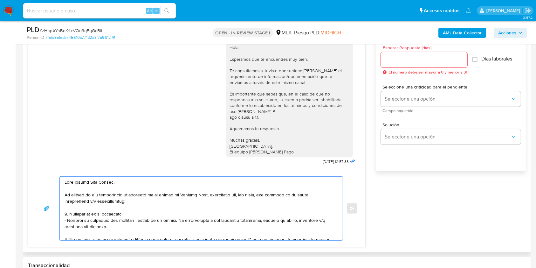
click at [405, 61] on input "Esperar Respuesta (días)" at bounding box center [424, 60] width 87 height 8
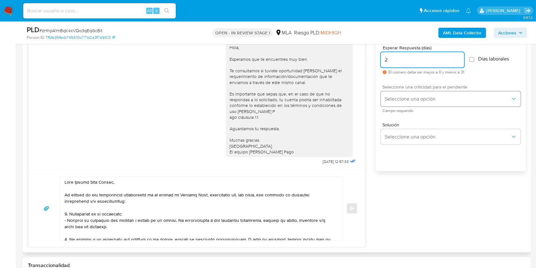
type input "2"
click at [402, 94] on button "Seleccione una opción" at bounding box center [451, 98] width 140 height 15
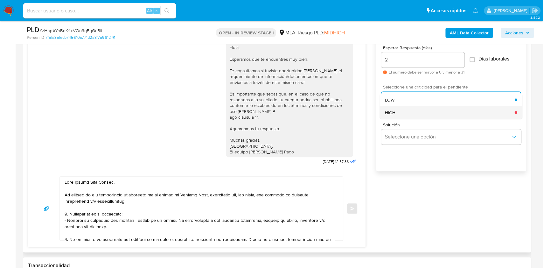
click at [402, 107] on div "HIGH" at bounding box center [450, 112] width 130 height 13
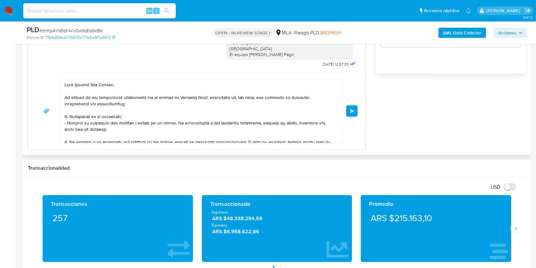
click at [356, 112] on button "Enviar" at bounding box center [351, 110] width 11 height 11
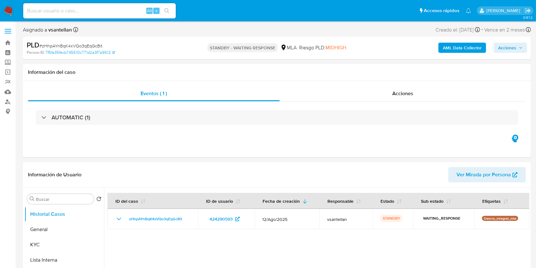
select select "10"
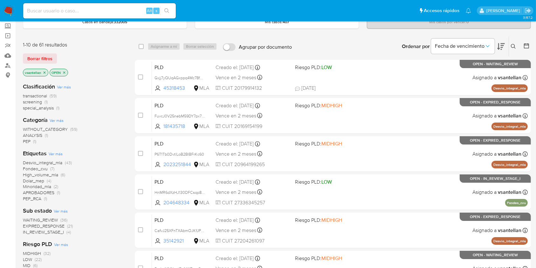
scroll to position [85, 0]
